Goal: Task Accomplishment & Management: Manage account settings

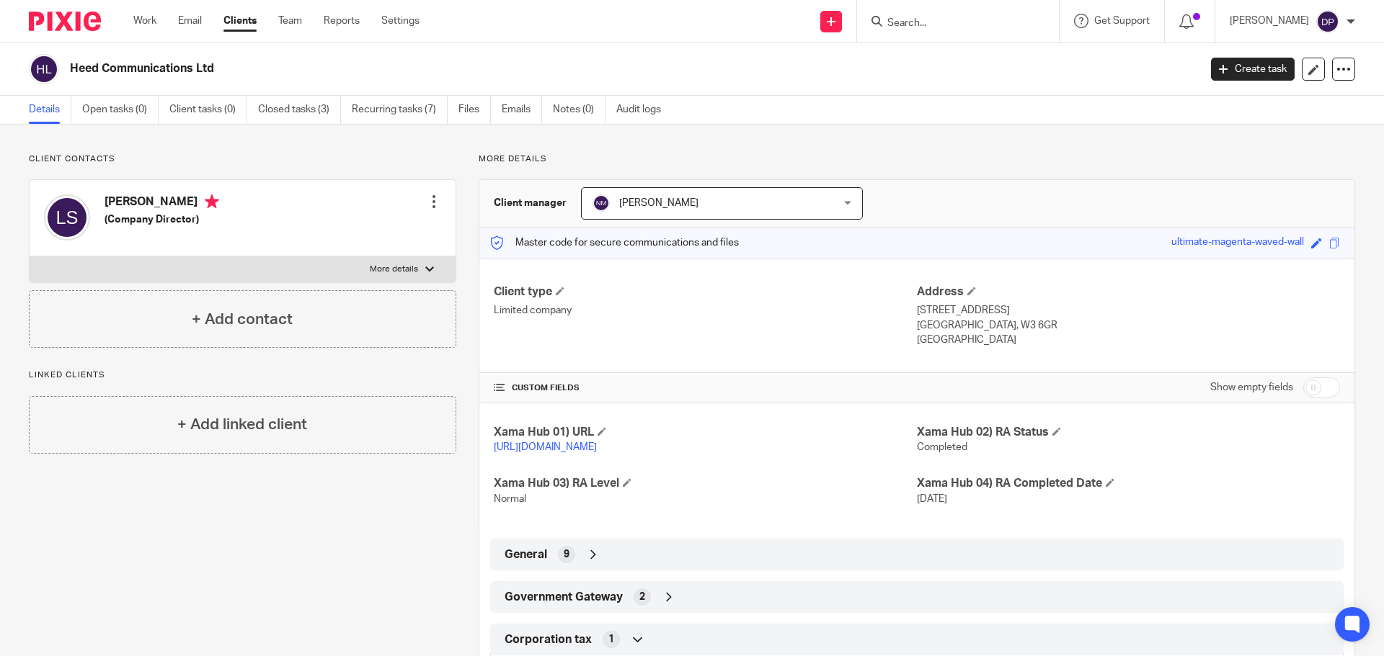
scroll to position [121, 0]
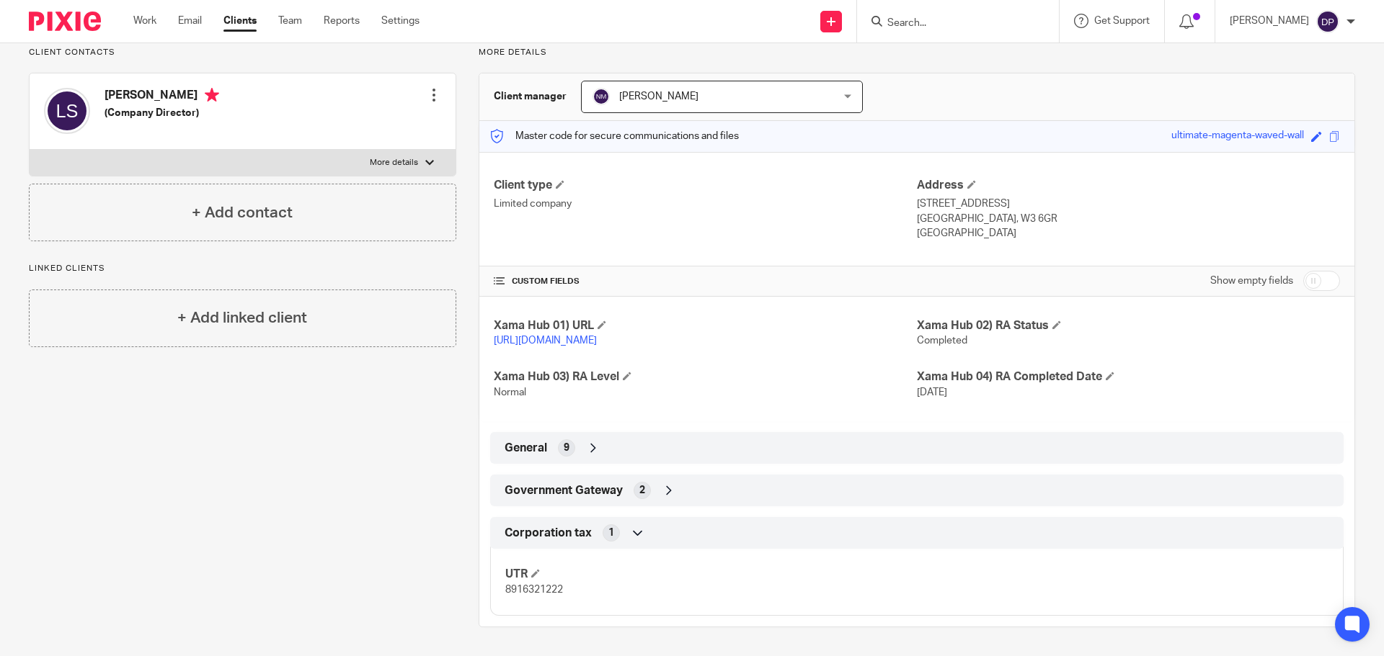
click at [931, 18] on input "Search" at bounding box center [951, 23] width 130 height 13
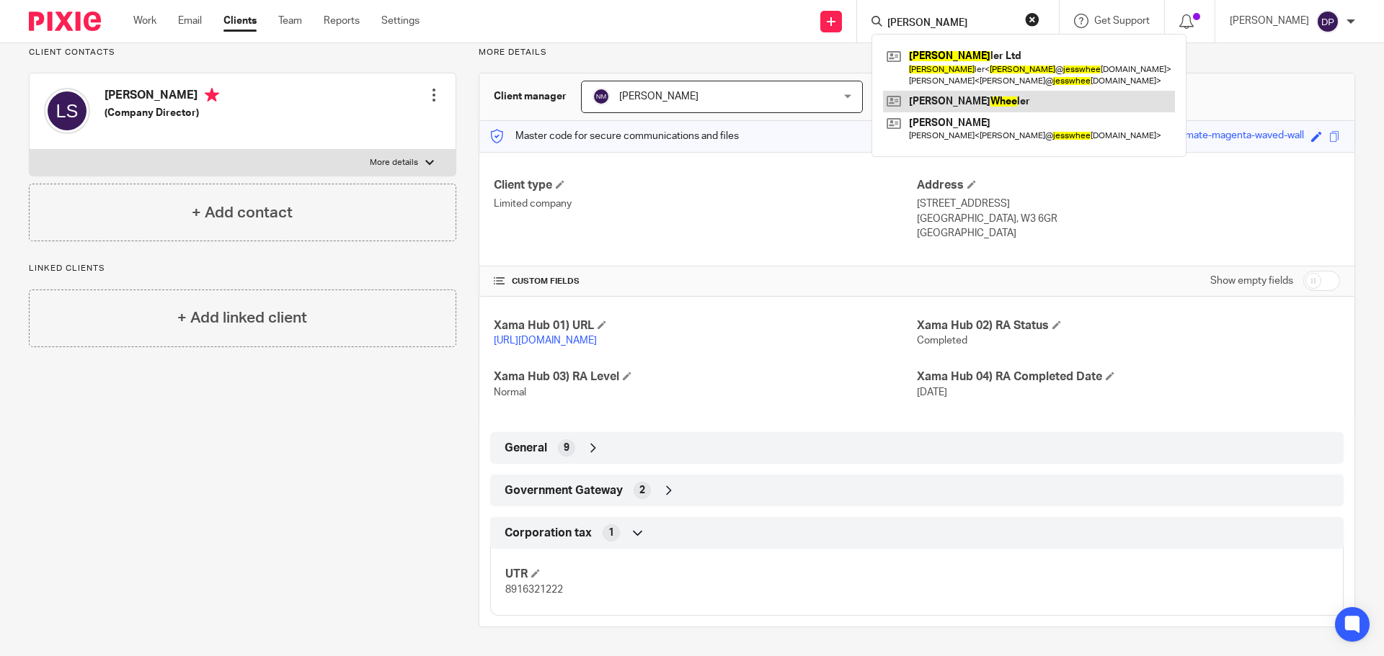
type input "jess whee"
click at [958, 104] on link at bounding box center [1029, 102] width 292 height 22
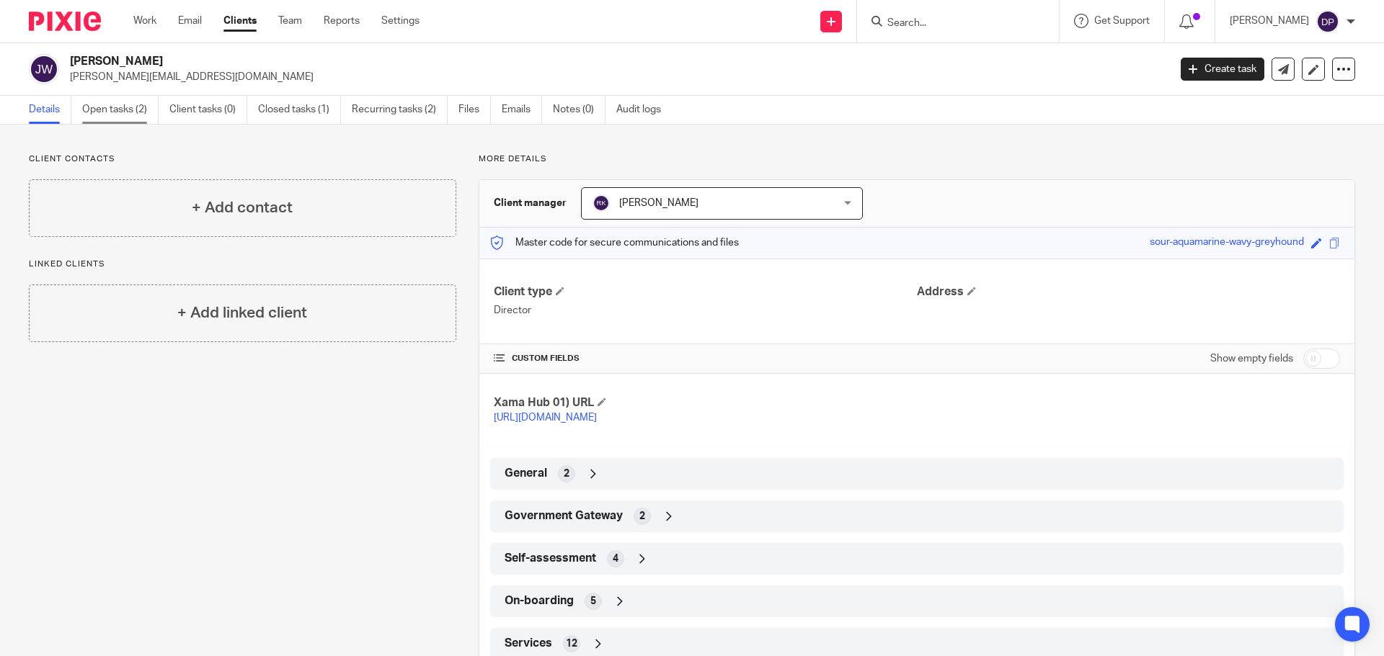
click at [93, 107] on link "Open tasks (2)" at bounding box center [120, 110] width 76 height 28
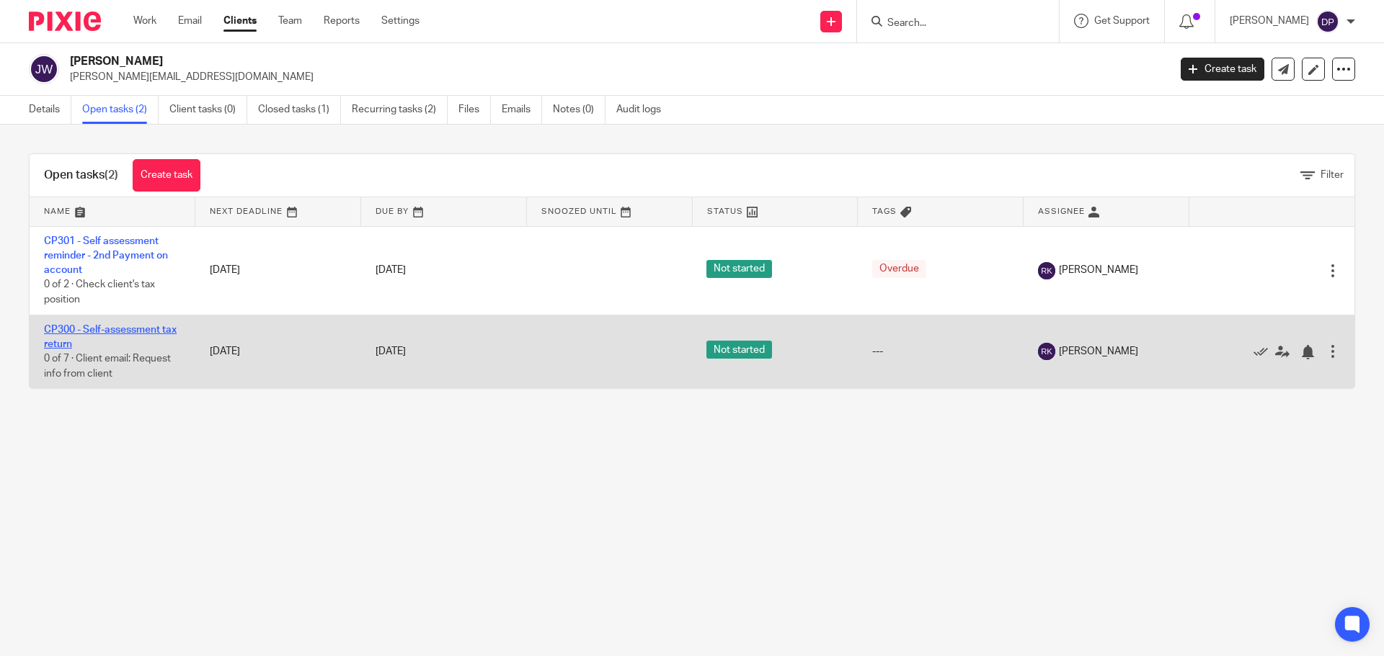
click at [97, 327] on link "CP300 - Self-assessment tax return" at bounding box center [110, 337] width 133 height 25
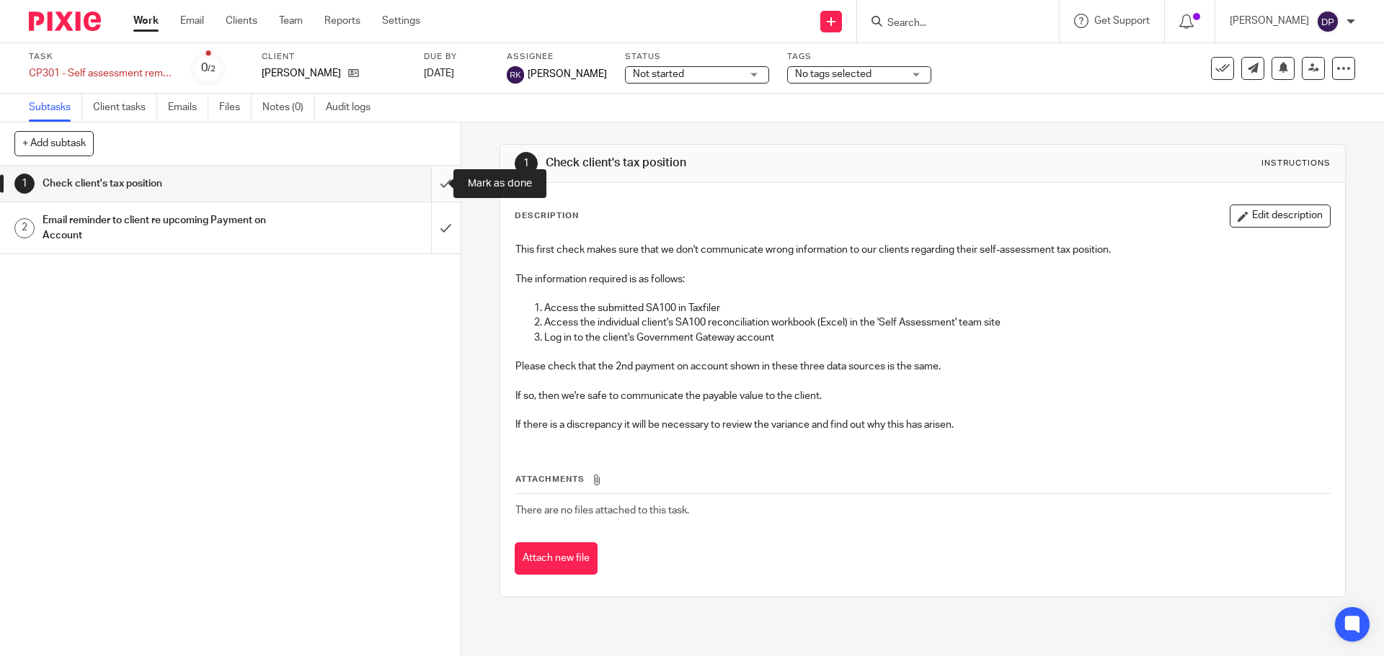
click at [430, 177] on input "submit" at bounding box center [230, 184] width 460 height 36
click at [431, 228] on input "submit" at bounding box center [230, 227] width 460 height 51
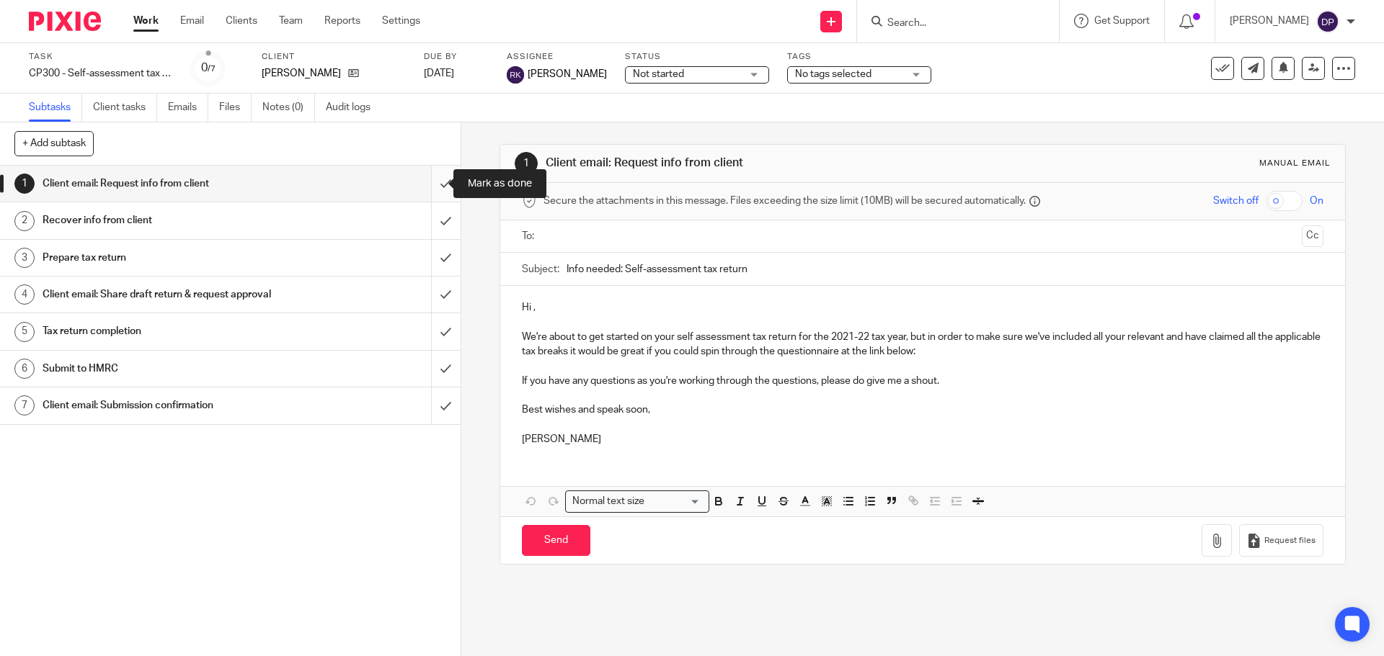
click at [432, 183] on input "submit" at bounding box center [230, 184] width 460 height 36
click at [429, 212] on input "submit" at bounding box center [230, 220] width 460 height 36
click at [429, 240] on input "submit" at bounding box center [230, 258] width 460 height 36
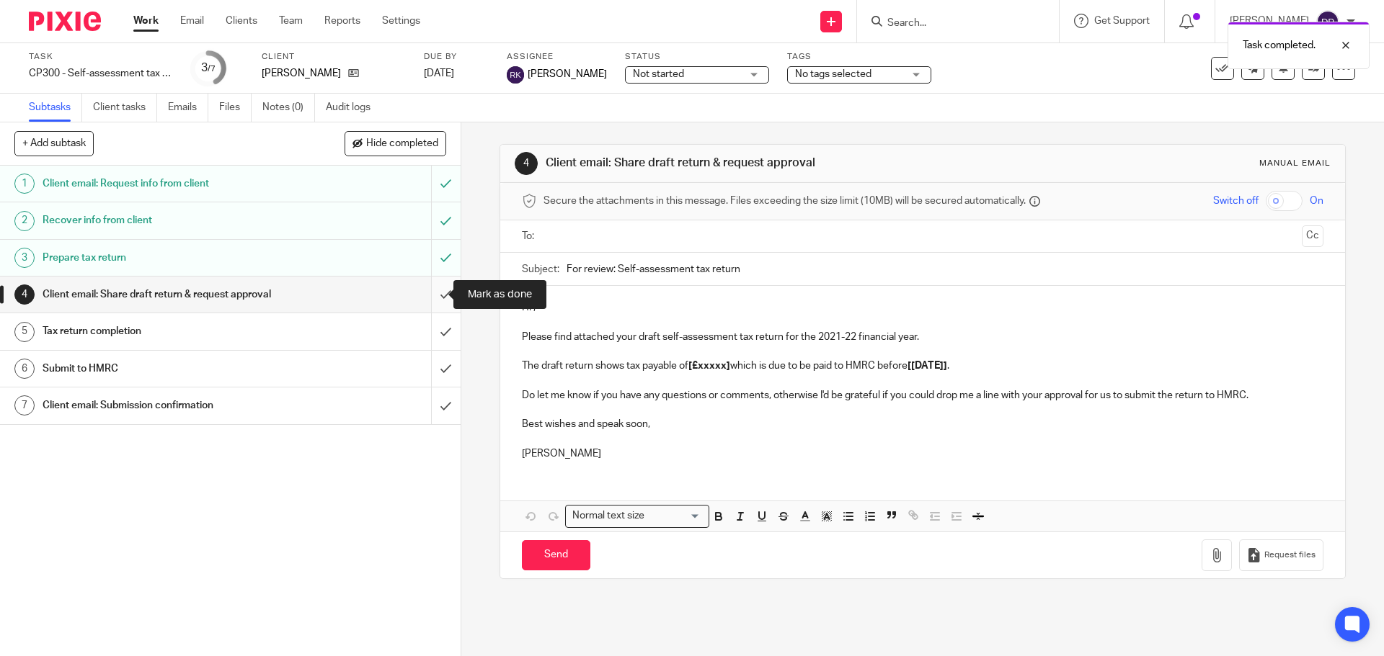
click at [428, 295] on input "submit" at bounding box center [230, 295] width 460 height 36
click at [429, 323] on input "submit" at bounding box center [230, 331] width 460 height 36
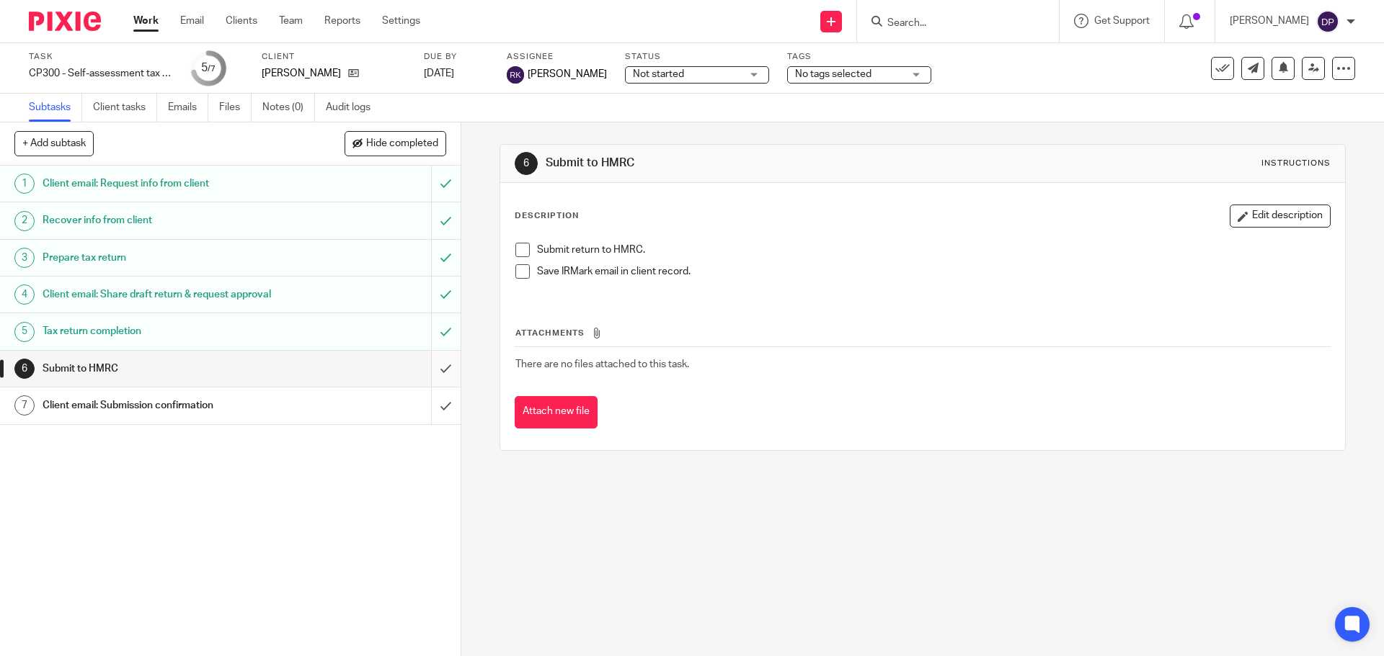
click at [432, 367] on input "submit" at bounding box center [230, 369] width 460 height 36
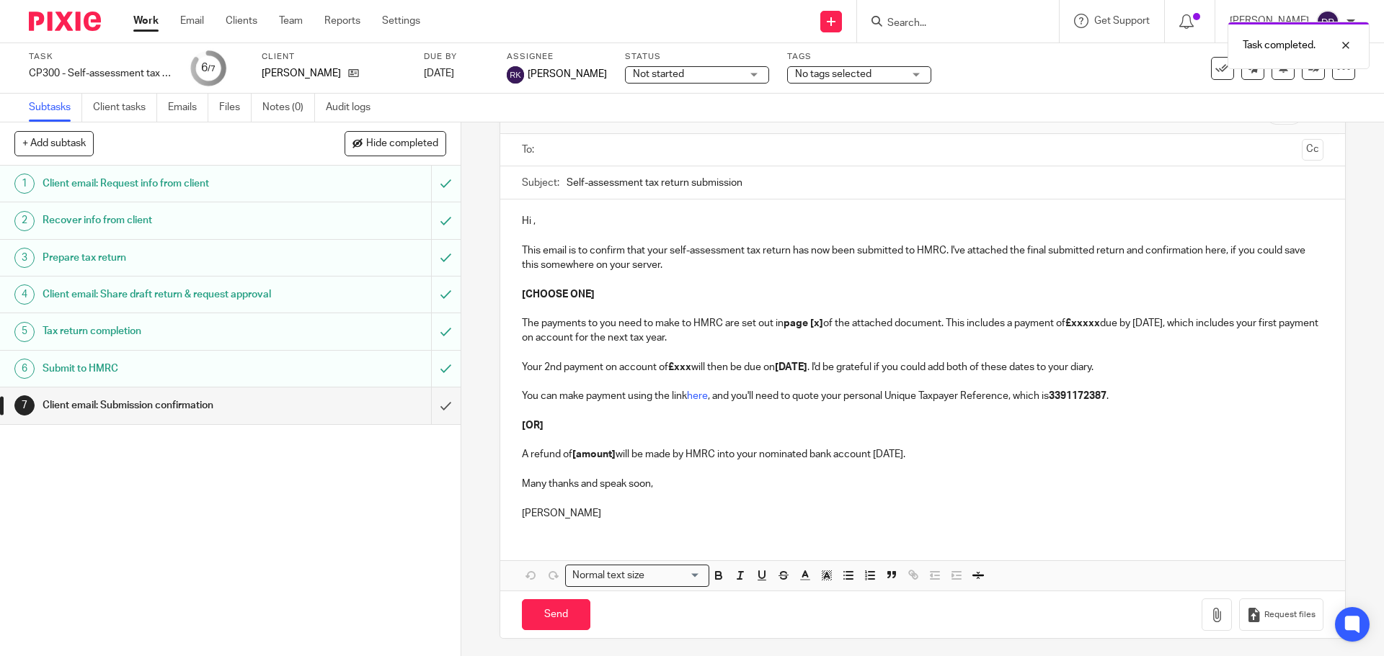
scroll to position [91, 0]
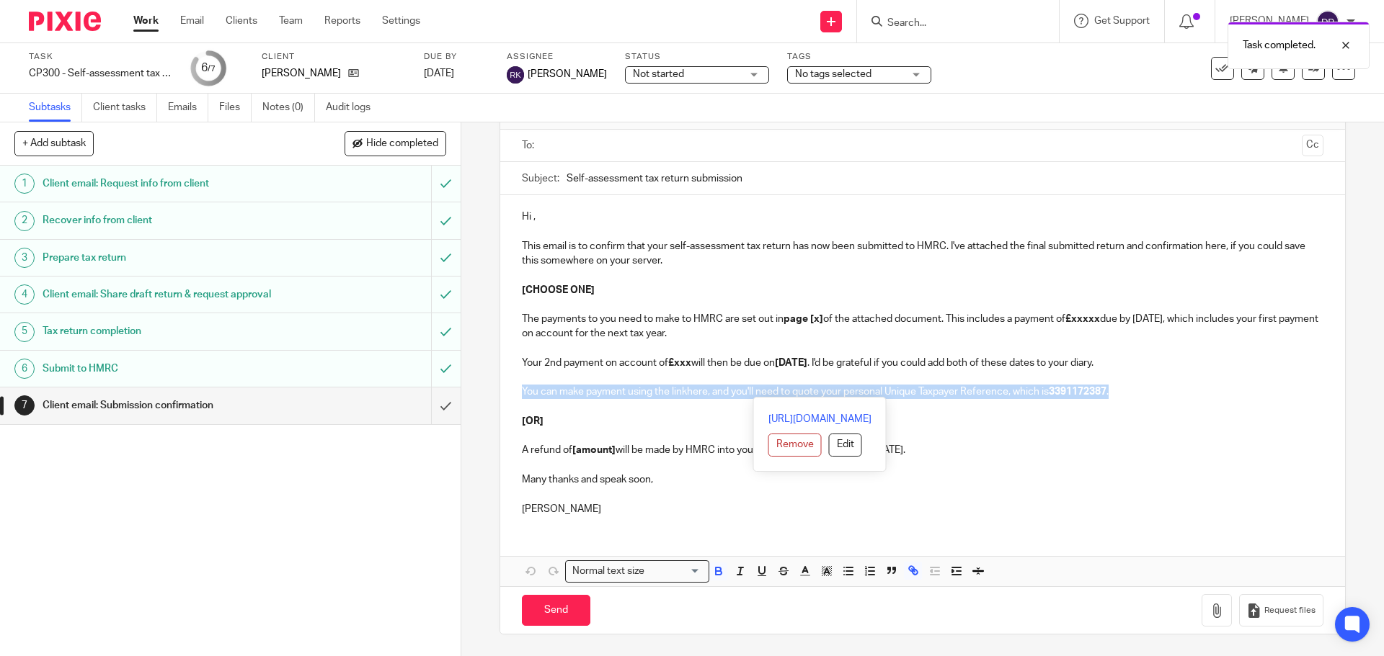
drag, startPoint x: 1152, startPoint y: 390, endPoint x: 507, endPoint y: 389, distance: 645.0
click at [507, 389] on div "Hi , This email is to confirm that your self-assessment tax return has now been…" at bounding box center [922, 361] width 844 height 332
copy p "You can make payment using the link here , and you'll need to quote your person…"
click at [1131, 395] on p "You can make payment using the link here , and you'll need to quote your person…" at bounding box center [922, 392] width 801 height 14
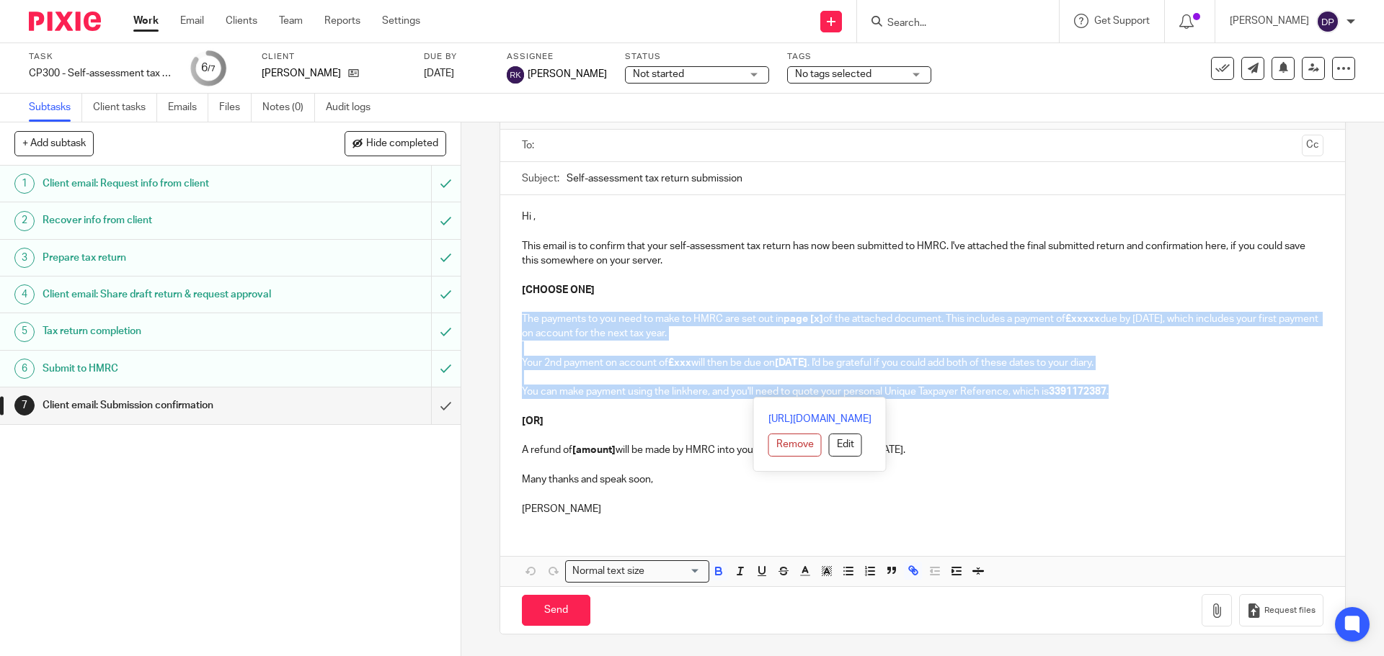
drag, startPoint x: 1134, startPoint y: 395, endPoint x: 513, endPoint y: 317, distance: 626.0
click at [513, 317] on div "Hi , This email is to confirm that your self-assessment tax return has now been…" at bounding box center [922, 361] width 844 height 332
copy div "The payments to you need to make to HMRC are set out in page [x] of the attache…"
click at [425, 402] on input "submit" at bounding box center [230, 406] width 460 height 36
